Goal: Information Seeking & Learning: Learn about a topic

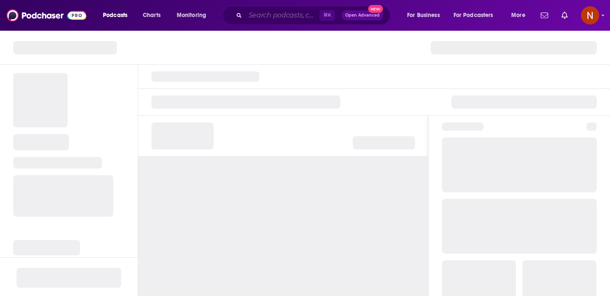
click at [281, 20] on input "Search podcasts, credits, & more..." at bounding box center [282, 15] width 74 height 13
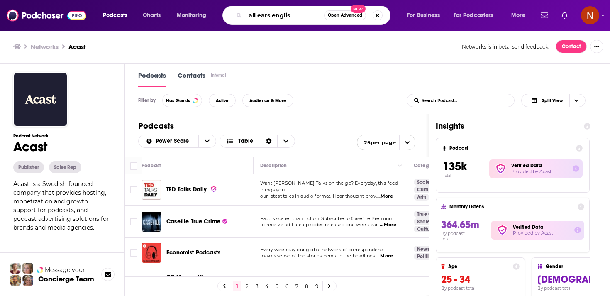
type input "all ears english"
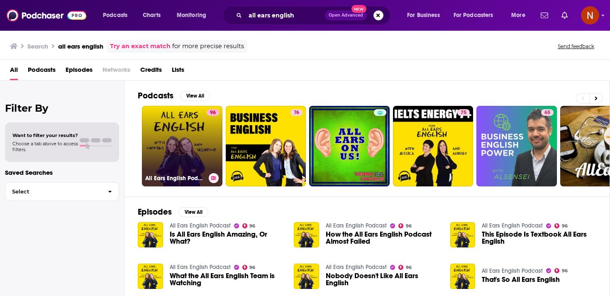
click at [186, 152] on link "96 All Ears English Podcast" at bounding box center [182, 146] width 81 height 81
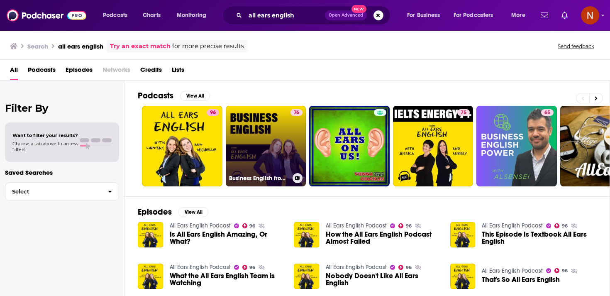
click at [266, 173] on div "Business English from All Ears English" at bounding box center [266, 178] width 74 height 10
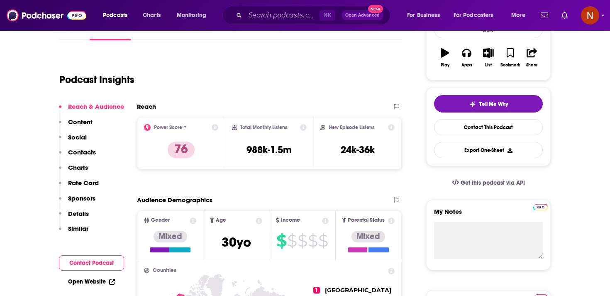
scroll to position [86, 0]
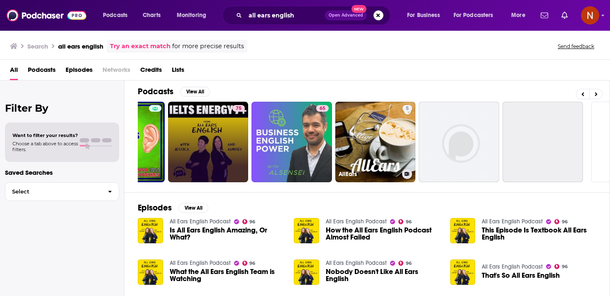
scroll to position [0, 290]
